Goal: Transaction & Acquisition: Purchase product/service

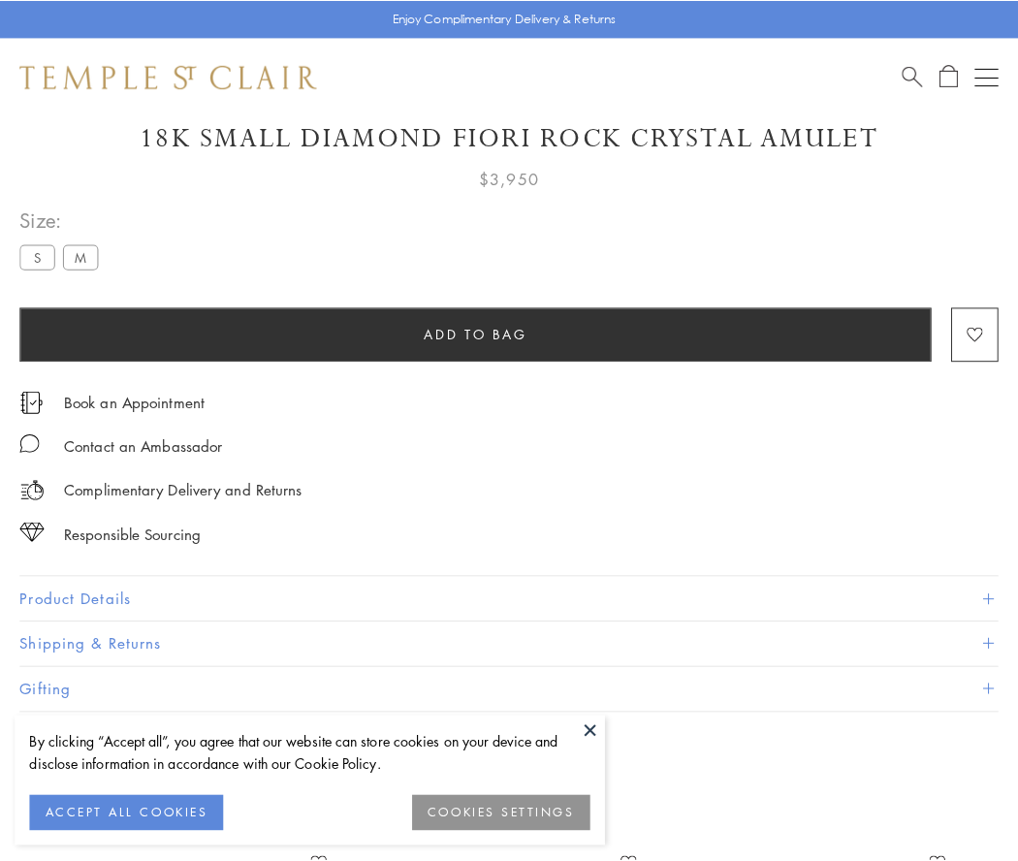
scroll to position [109, 0]
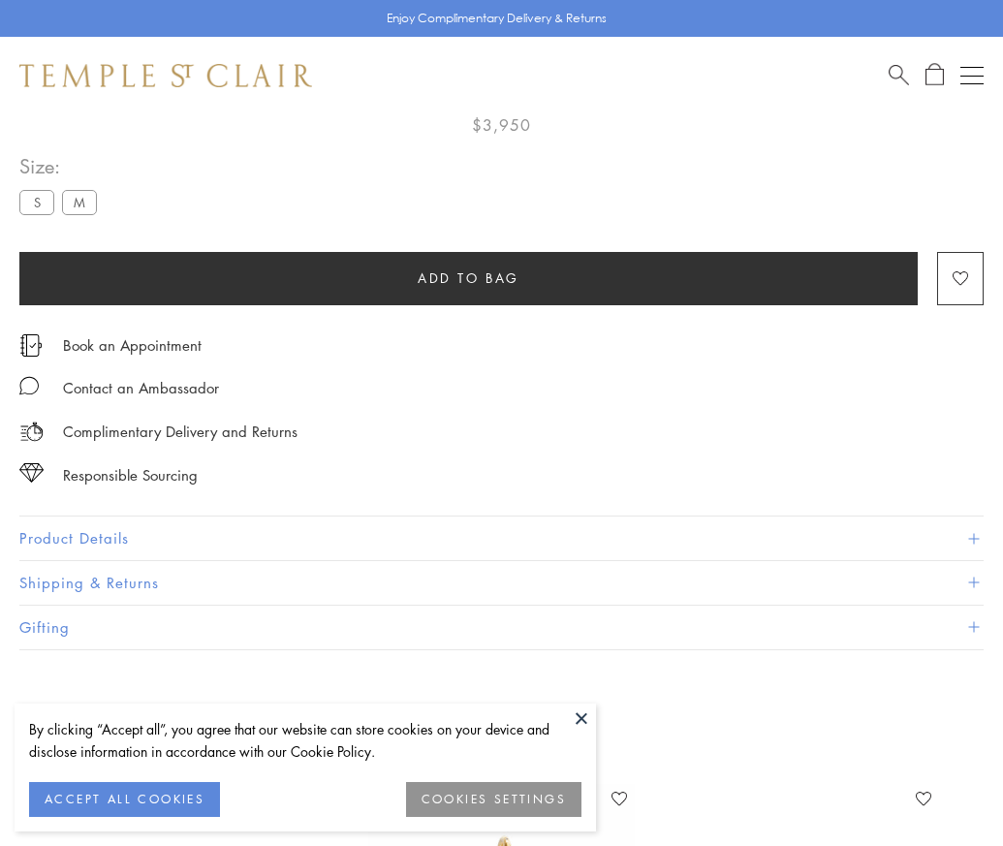
click at [468, 277] on span "Add to bag" at bounding box center [469, 278] width 102 height 21
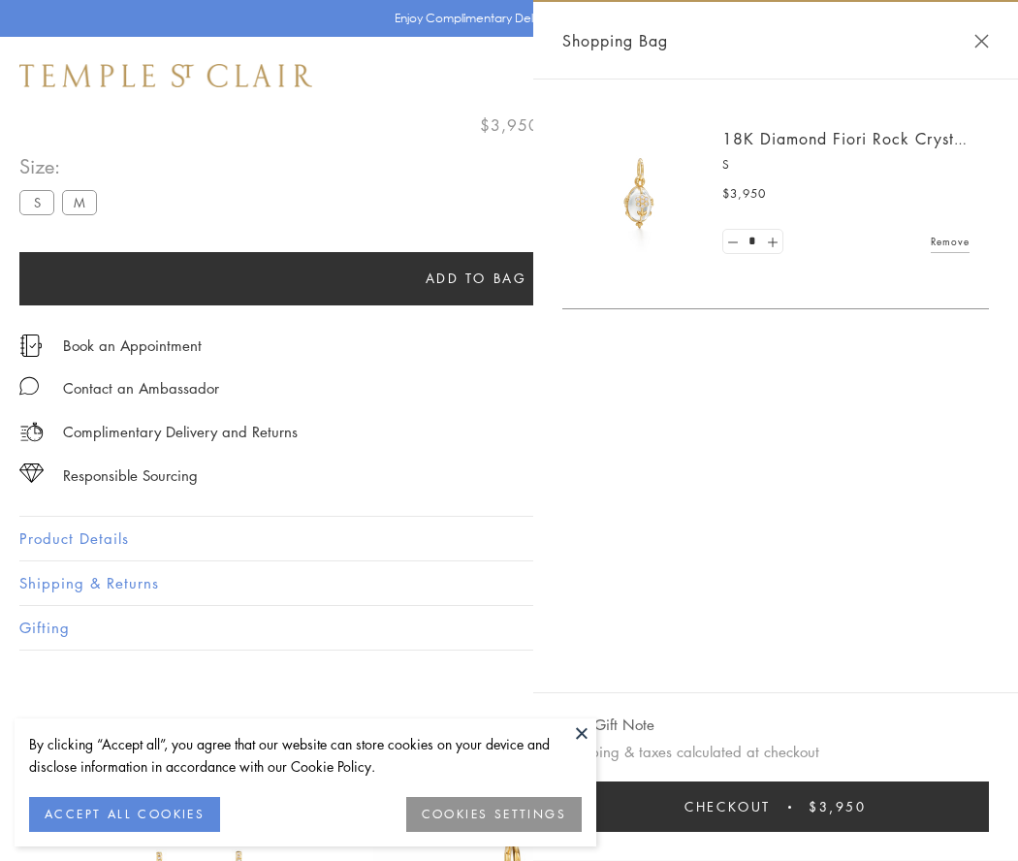
click at [775, 806] on button "Checkout $3,950" at bounding box center [775, 806] width 426 height 50
